Goal: Transaction & Acquisition: Book appointment/travel/reservation

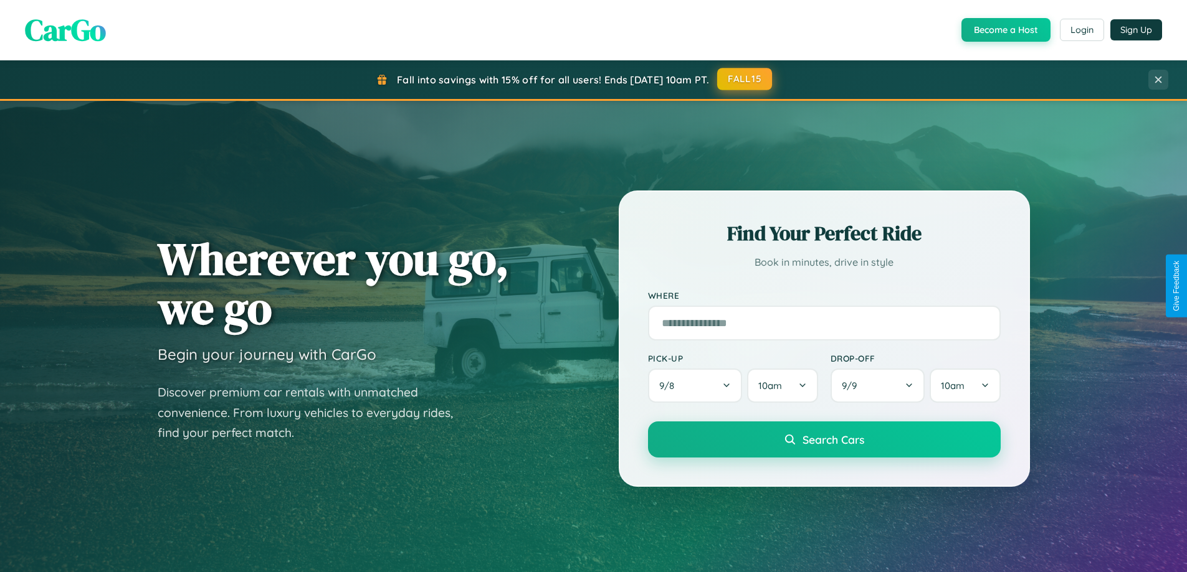
click at [745, 79] on button "FALL15" at bounding box center [744, 79] width 55 height 22
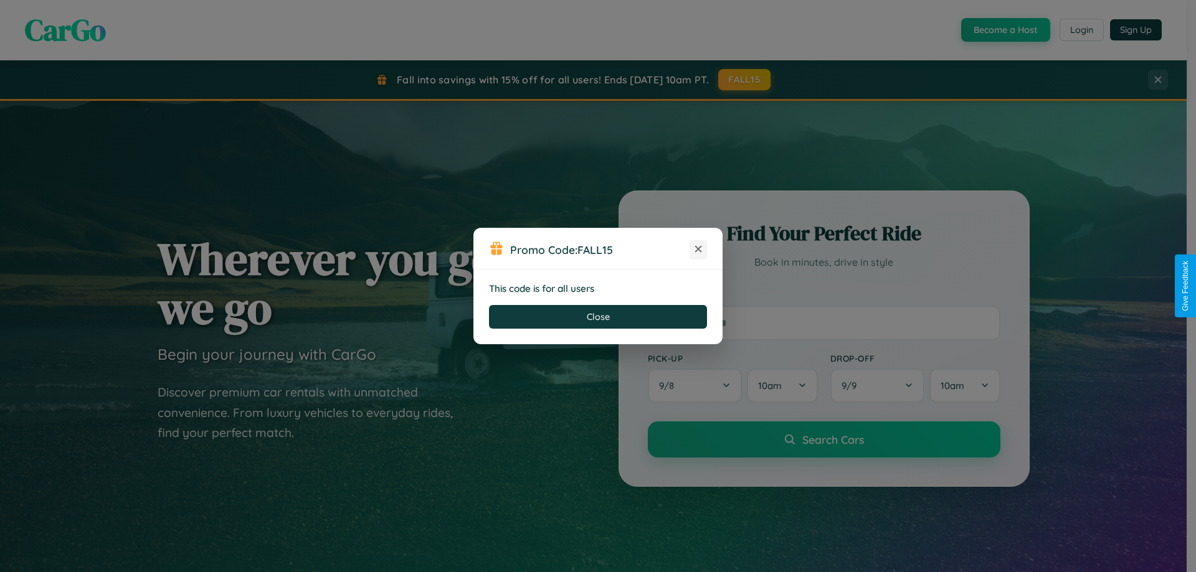
click at [698, 250] on icon at bounding box center [698, 249] width 12 height 12
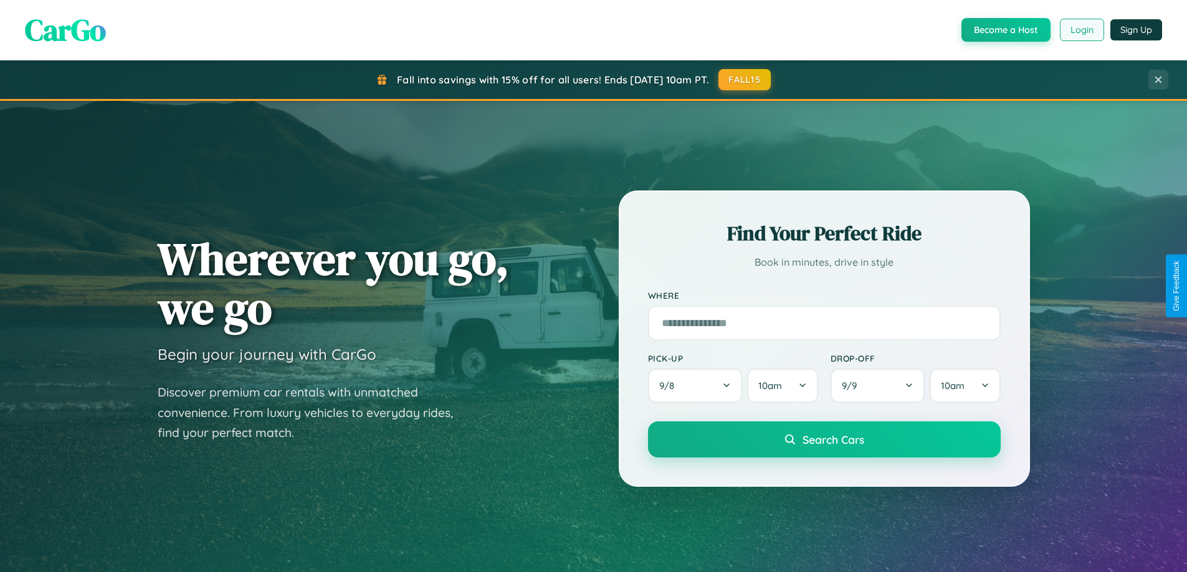
click at [1081, 30] on button "Login" at bounding box center [1081, 30] width 44 height 22
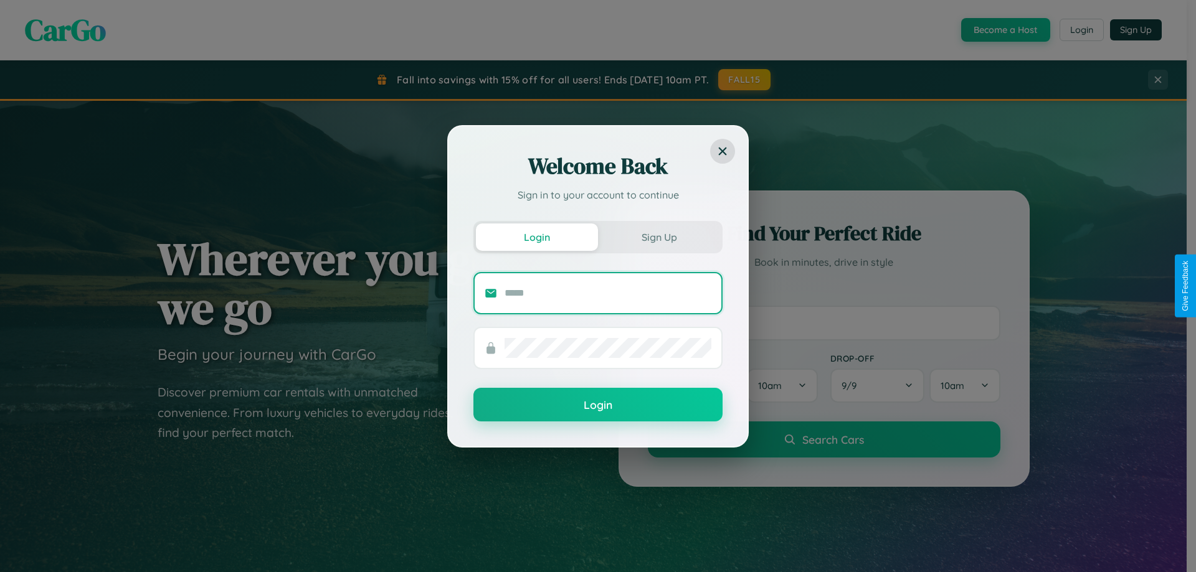
click at [608, 293] on input "text" at bounding box center [608, 293] width 207 height 20
type input "**********"
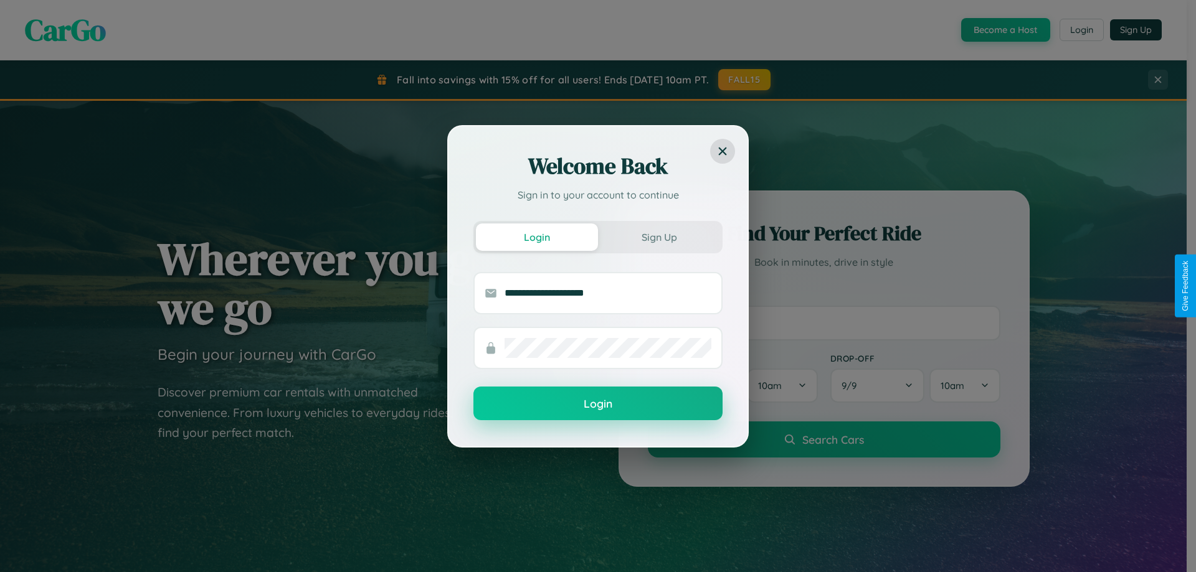
click at [598, 404] on button "Login" at bounding box center [597, 404] width 249 height 34
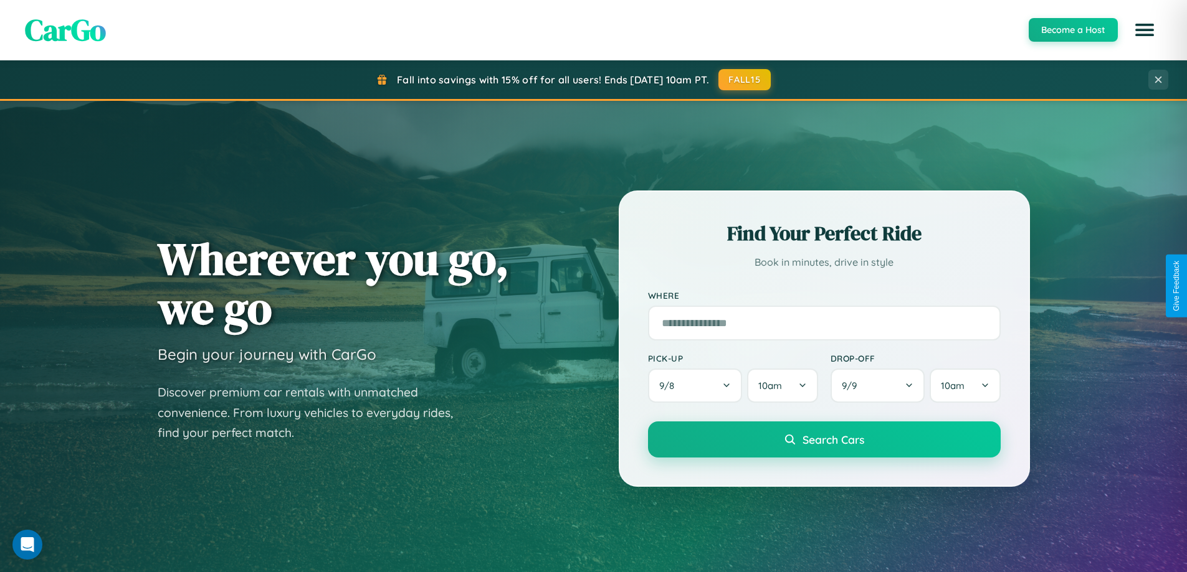
scroll to position [2001, 0]
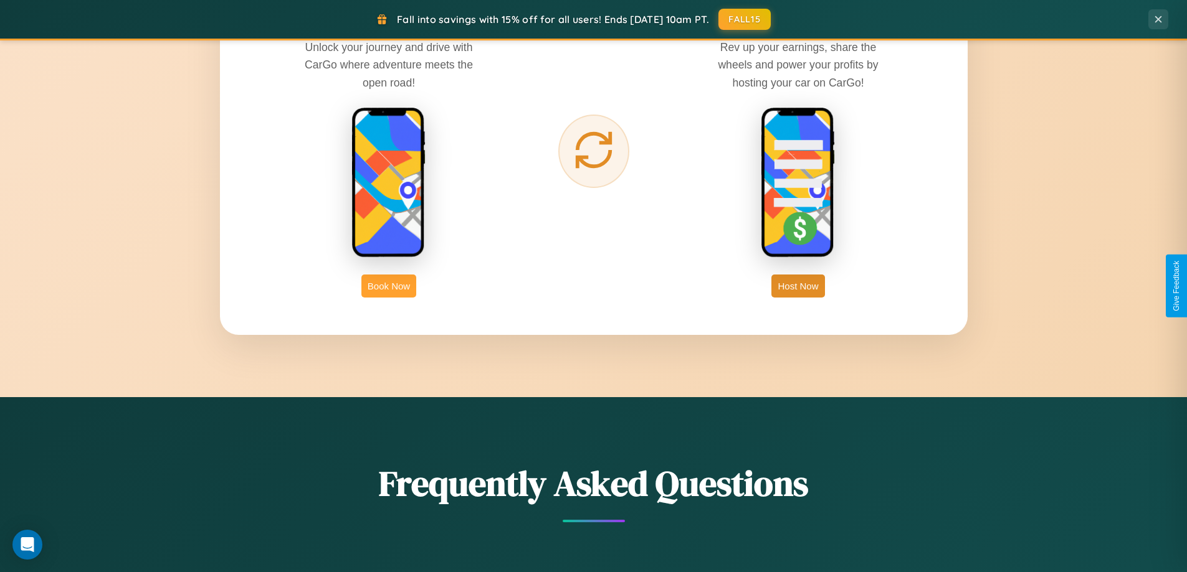
click at [389, 286] on button "Book Now" at bounding box center [388, 286] width 55 height 23
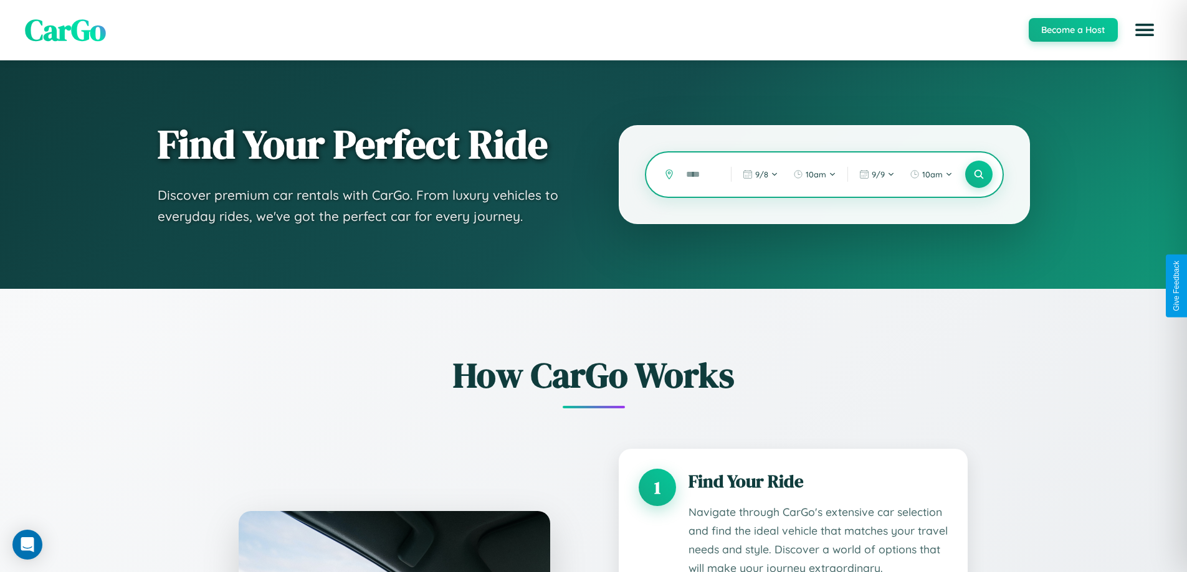
click at [699, 174] on input "text" at bounding box center [699, 175] width 39 height 22
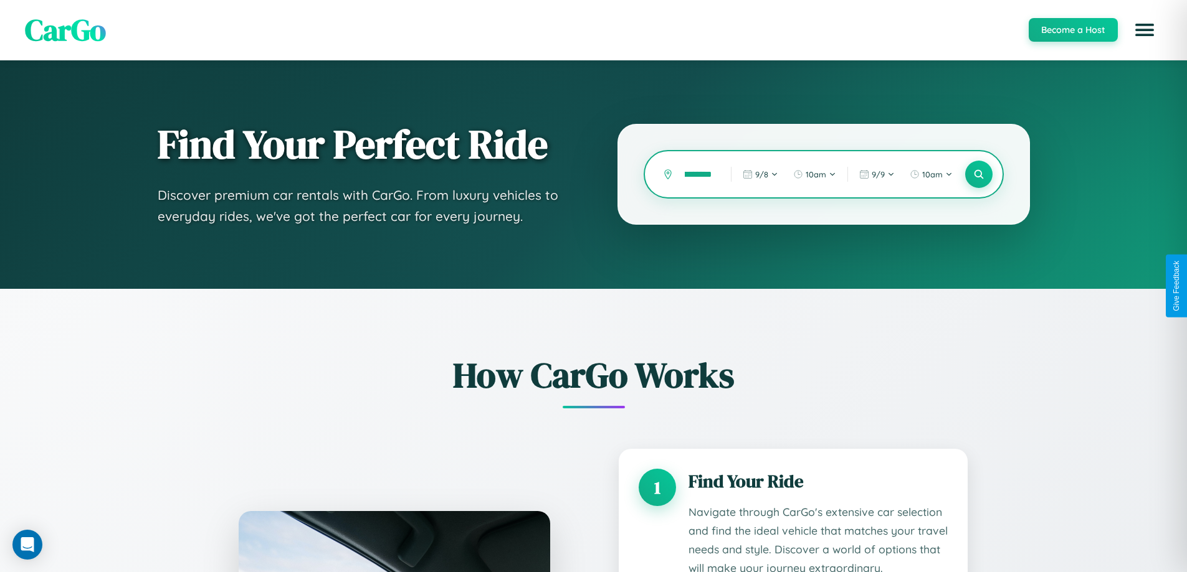
scroll to position [0, 22]
type input "*********"
click at [978, 174] on icon at bounding box center [978, 175] width 12 height 12
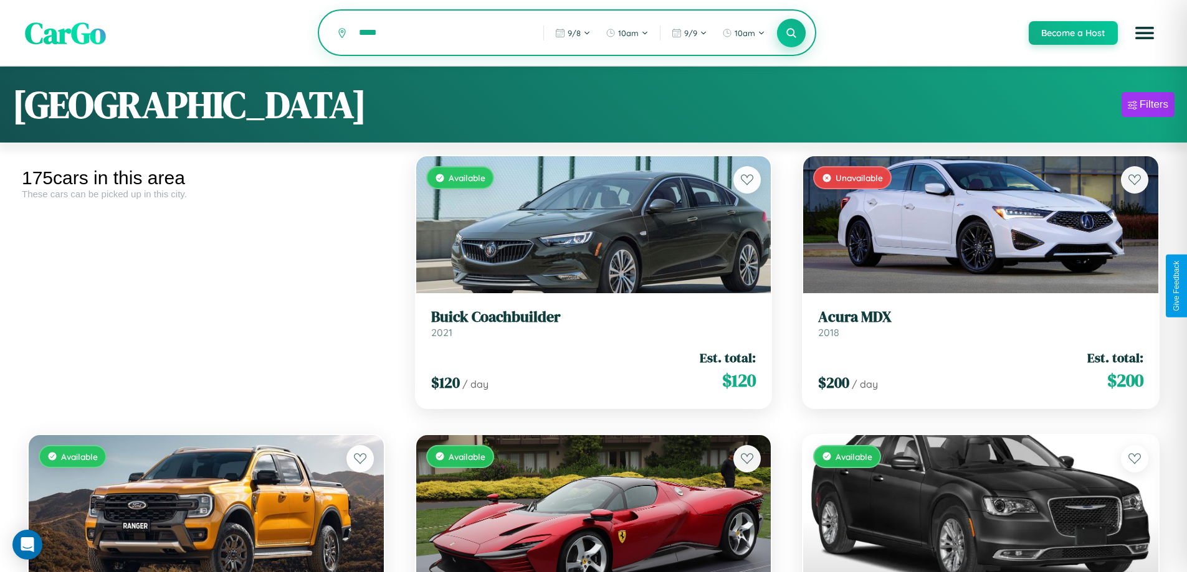
type input "*****"
click at [790, 34] on icon at bounding box center [791, 33] width 12 height 12
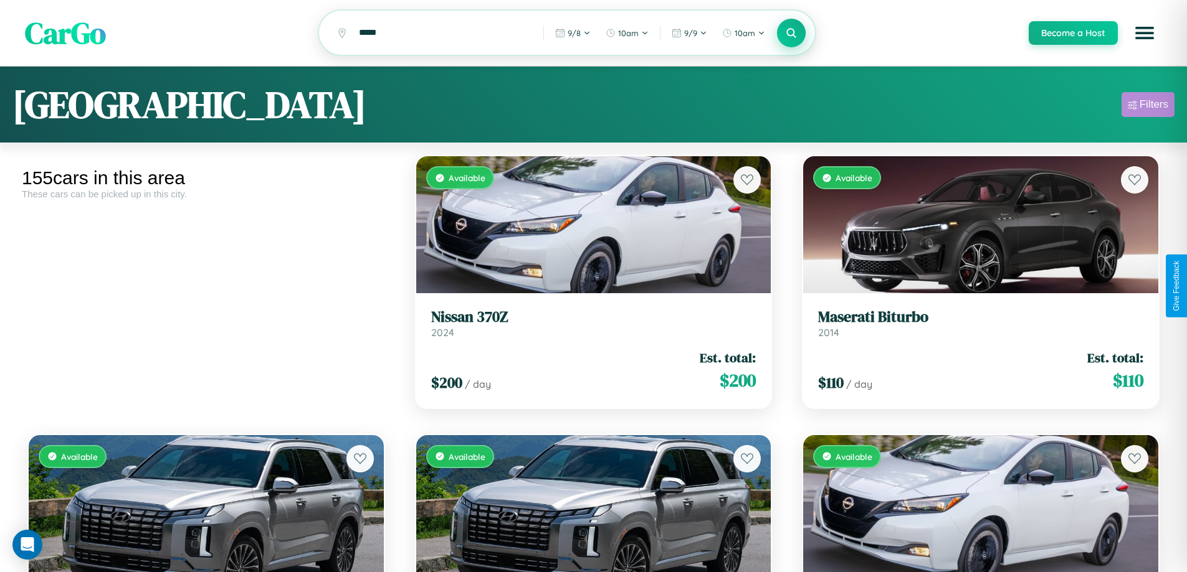
click at [1147, 107] on div "Filters" at bounding box center [1153, 104] width 29 height 12
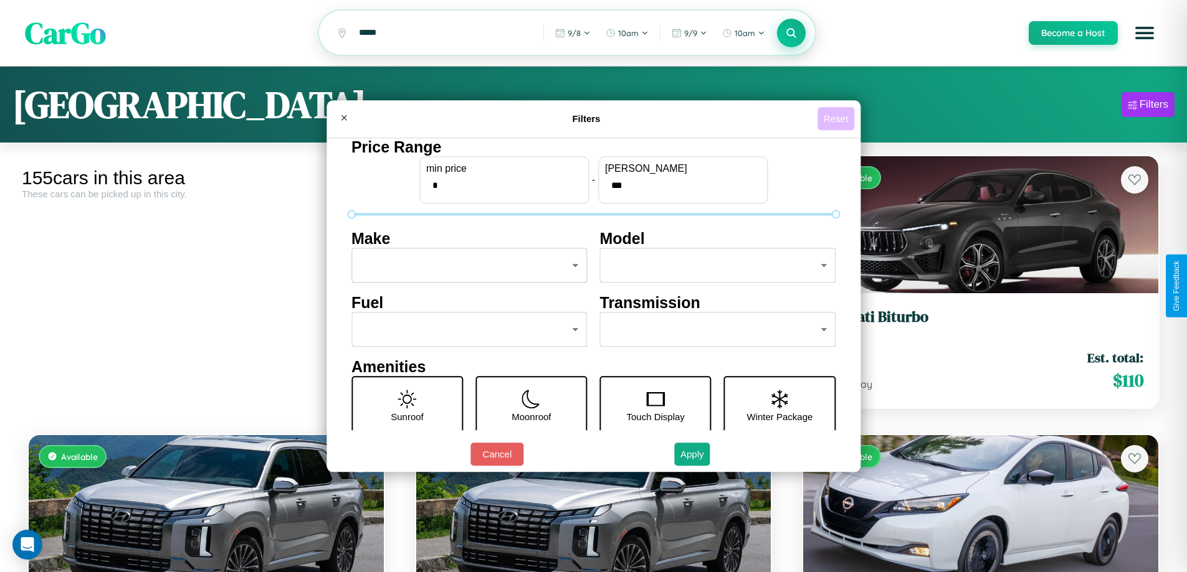
click at [837, 118] on button "Reset" at bounding box center [835, 118] width 37 height 23
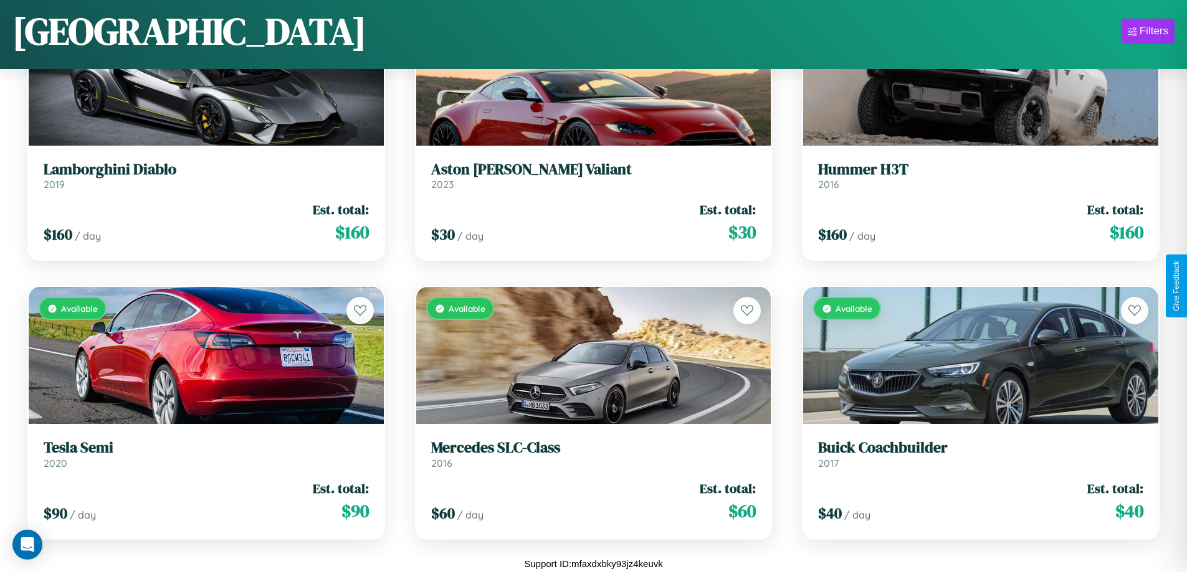
scroll to position [12726, 0]
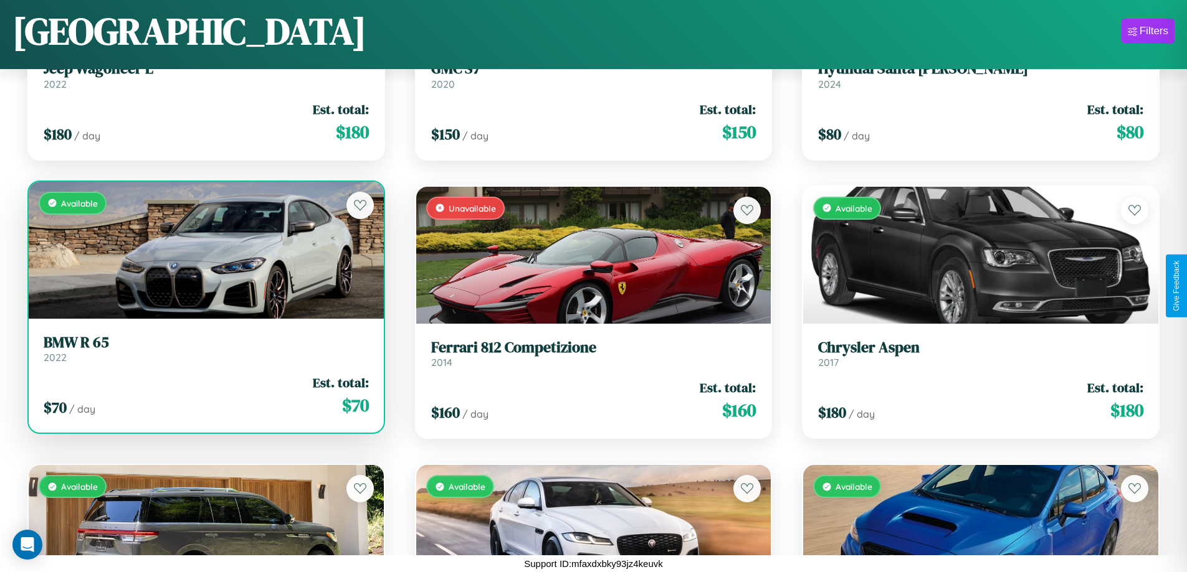
click at [204, 354] on link "BMW R 65 2022" at bounding box center [206, 349] width 325 height 31
